Goal: Task Accomplishment & Management: Manage account settings

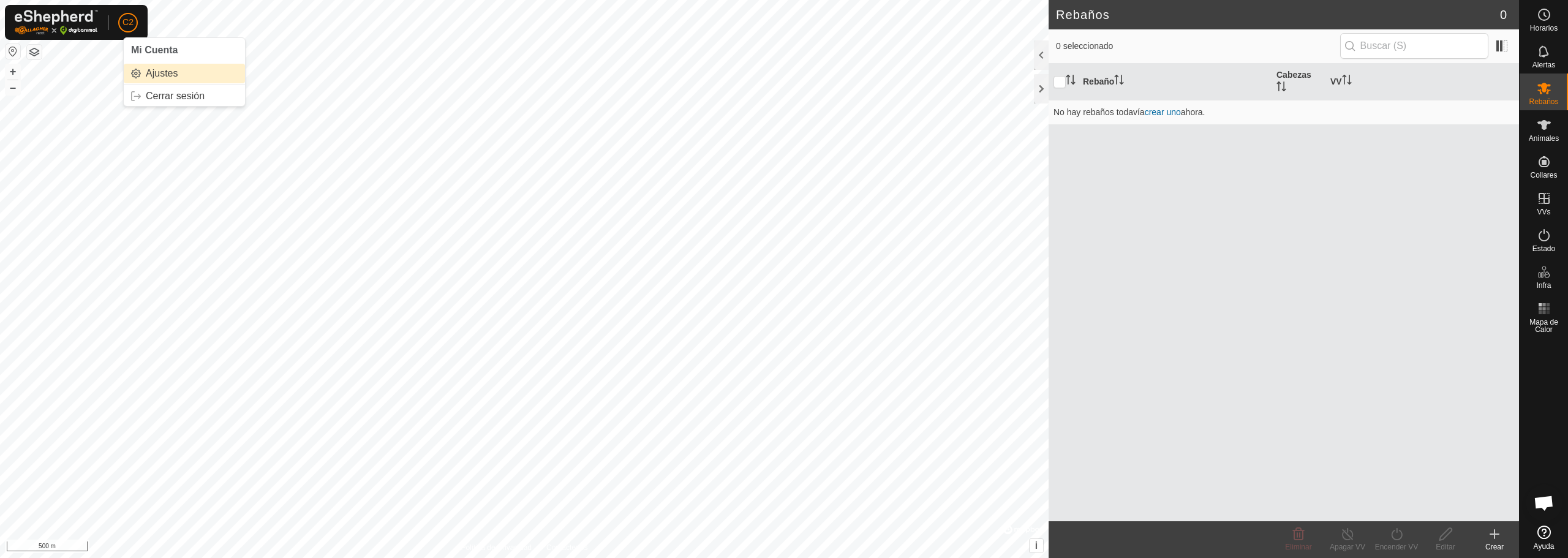
click at [160, 66] on link "Ajustes" at bounding box center [184, 73] width 121 height 19
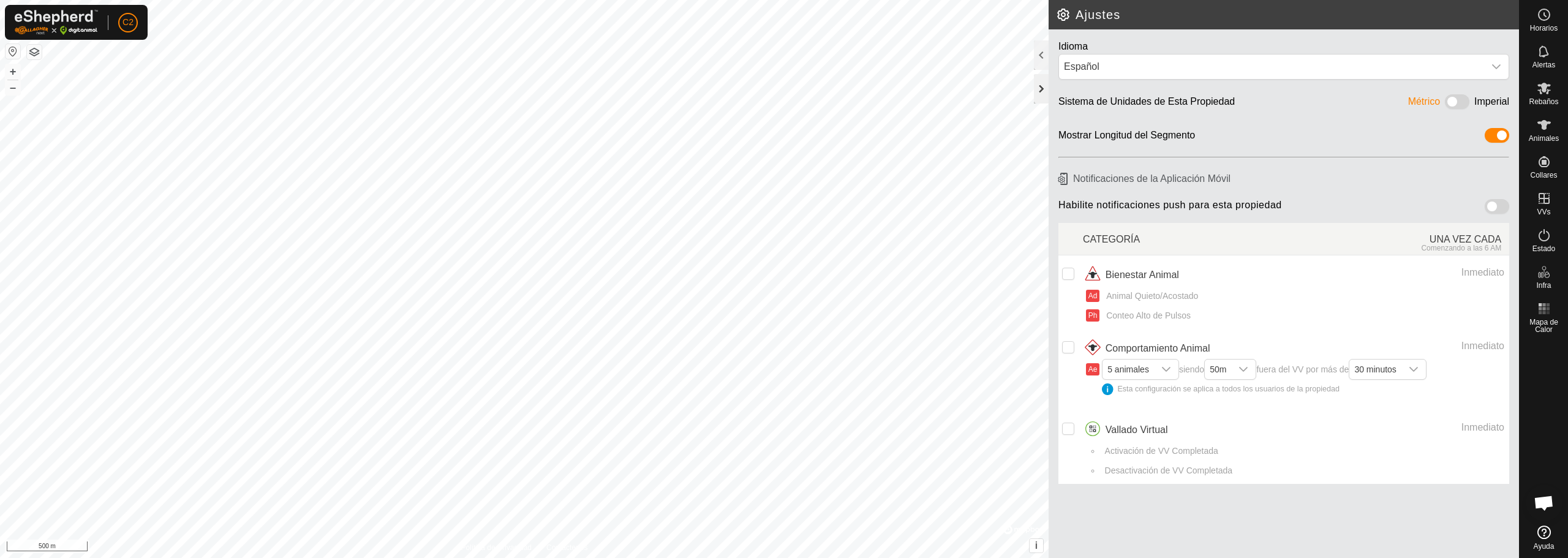
click at [1042, 86] on div at bounding box center [1041, 88] width 15 height 29
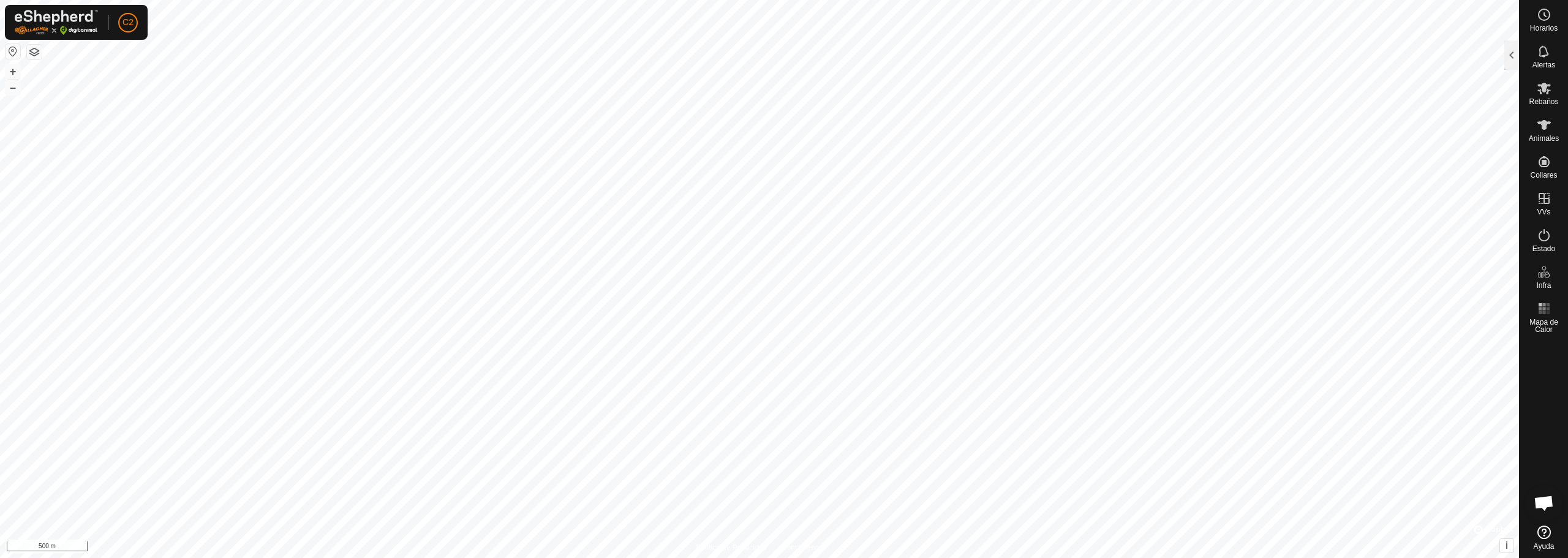
click at [1510, 49] on div at bounding box center [1512, 55] width 15 height 29
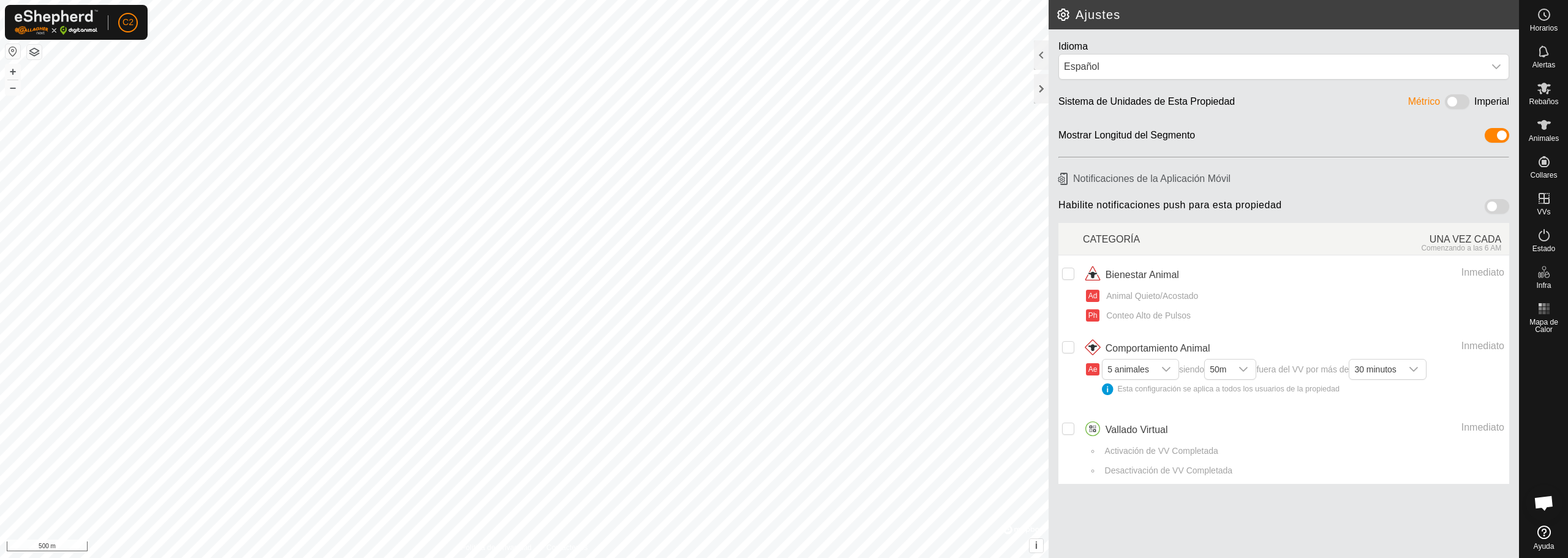
click at [1059, 16] on h2 "Ajustes" at bounding box center [1288, 15] width 463 height 15
click at [1040, 58] on div at bounding box center [1041, 55] width 15 height 29
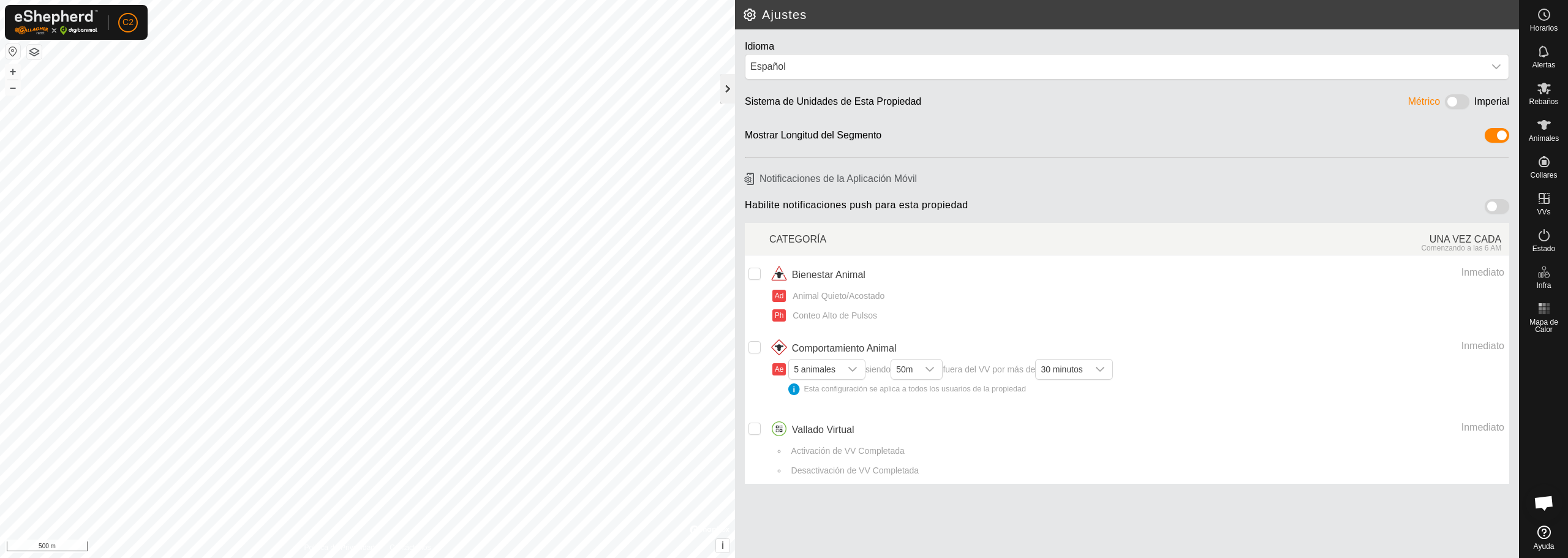
click at [725, 82] on div at bounding box center [728, 88] width 15 height 29
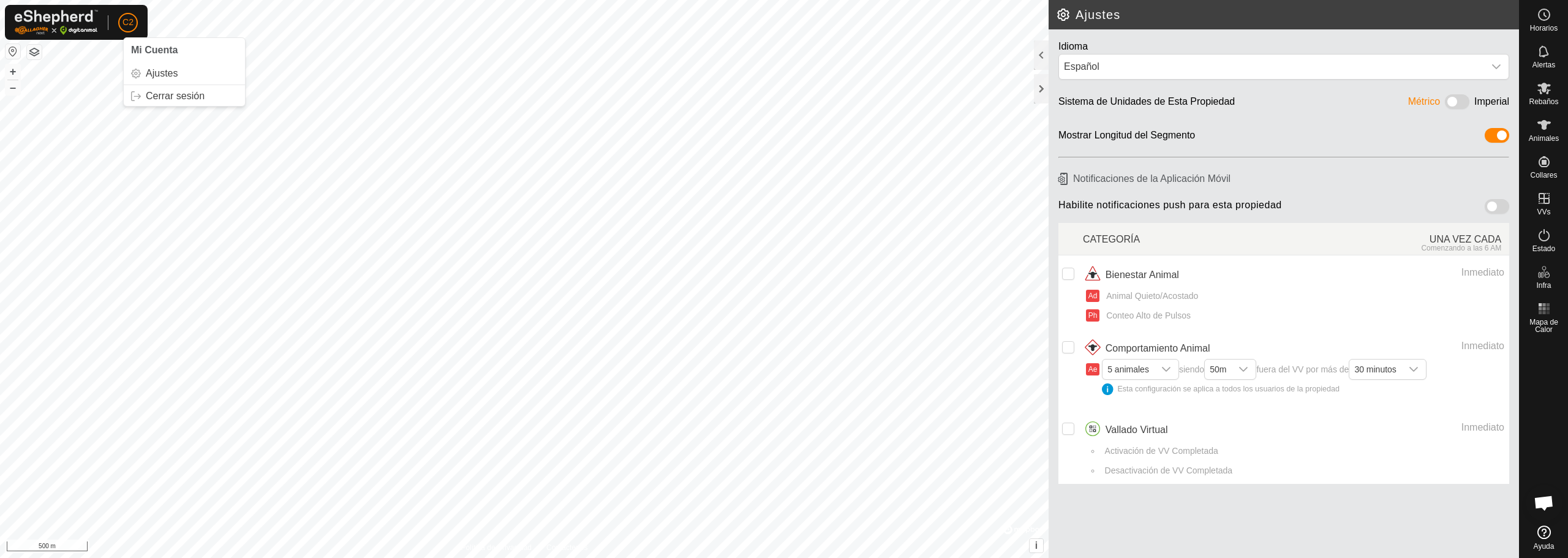
click at [81, 22] on img at bounding box center [56, 22] width 83 height 25
click at [1546, 539] on link "Ayuda" at bounding box center [1544, 538] width 49 height 34
click at [1164, 368] on icon "dropdown trigger" at bounding box center [1166, 369] width 8 height 5
click at [1546, 536] on icon at bounding box center [1544, 533] width 13 height 13
